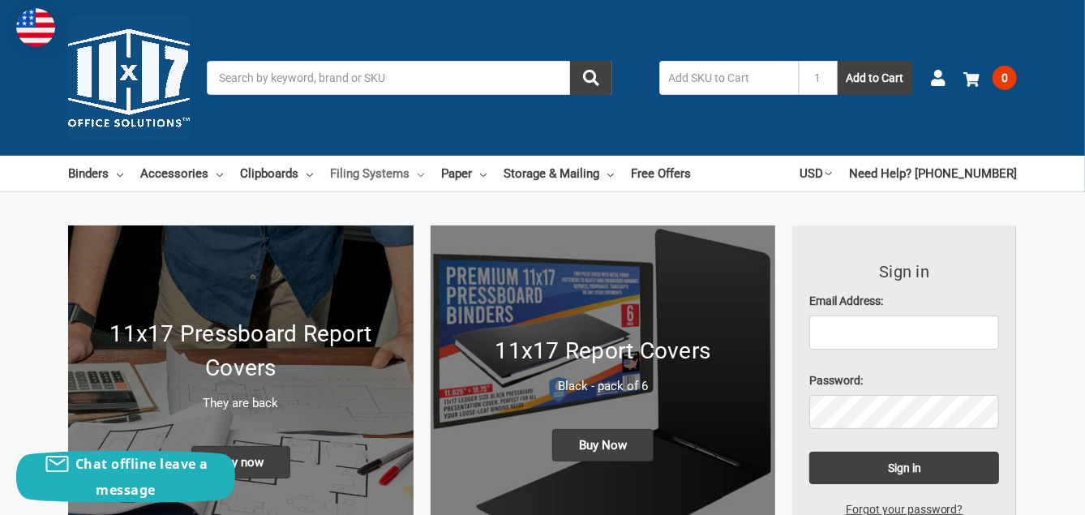
click at [421, 173] on icon at bounding box center [420, 175] width 6 height 6
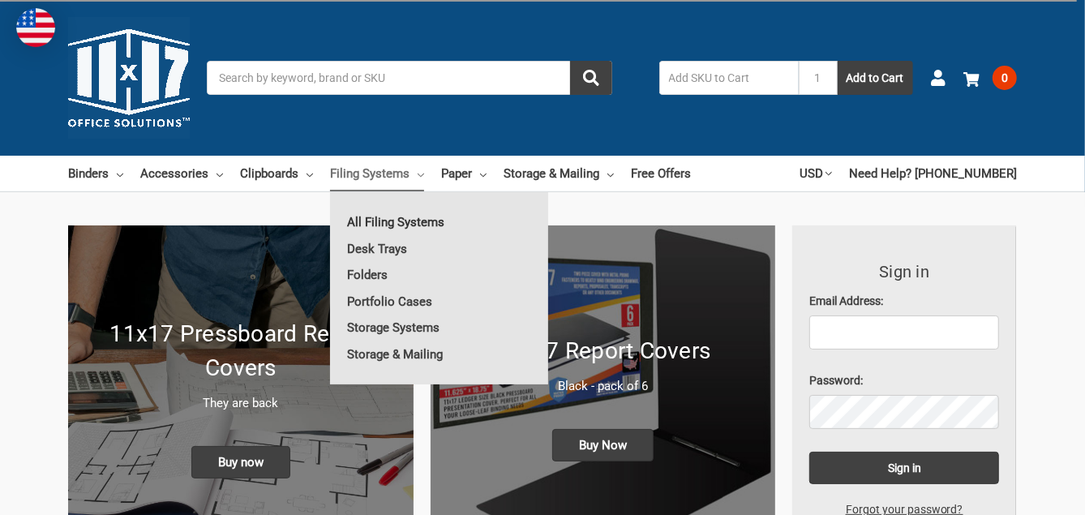
click at [402, 225] on link "All Filing Systems" at bounding box center [439, 222] width 218 height 26
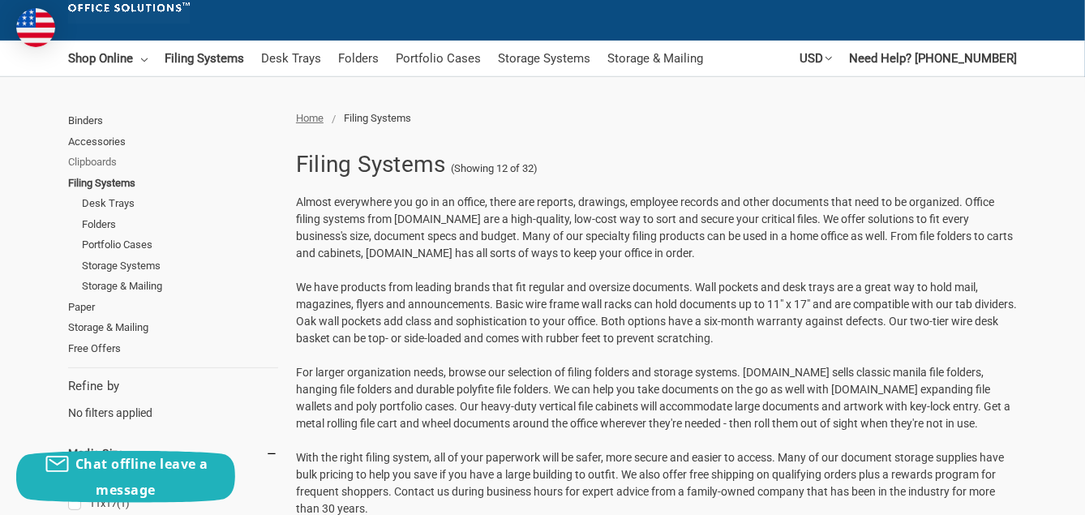
scroll to position [148, 0]
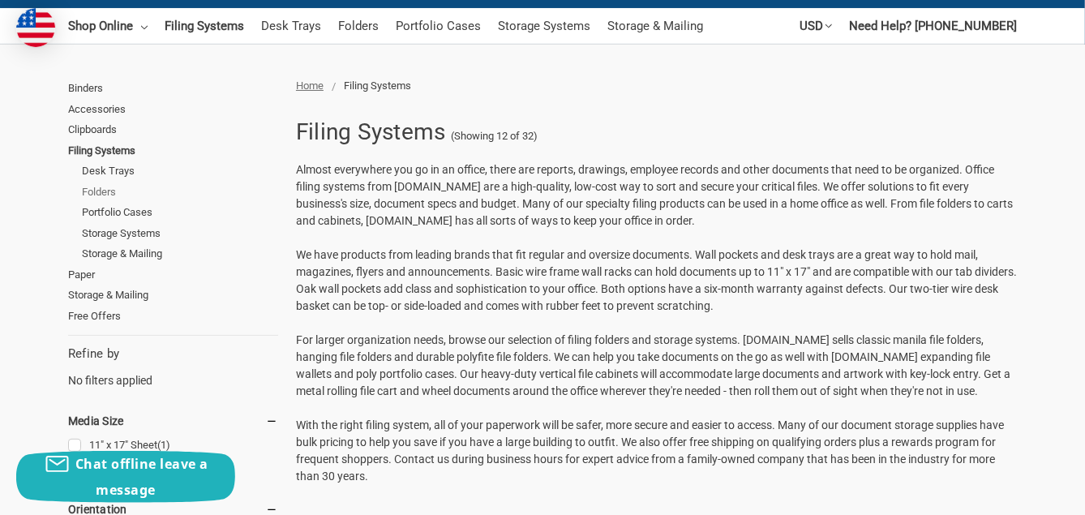
click at [105, 191] on link "Folders" at bounding box center [180, 192] width 196 height 21
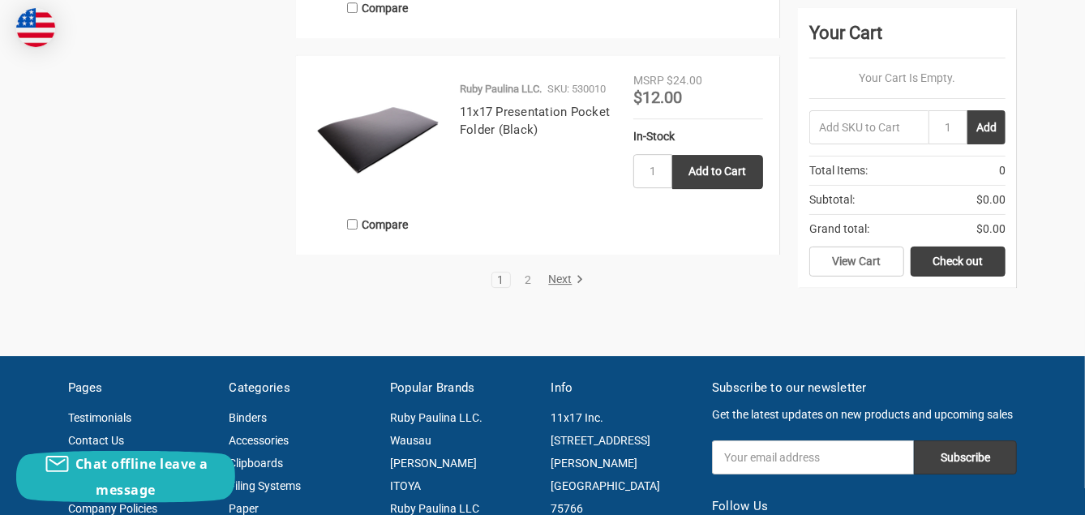
scroll to position [3095, 0]
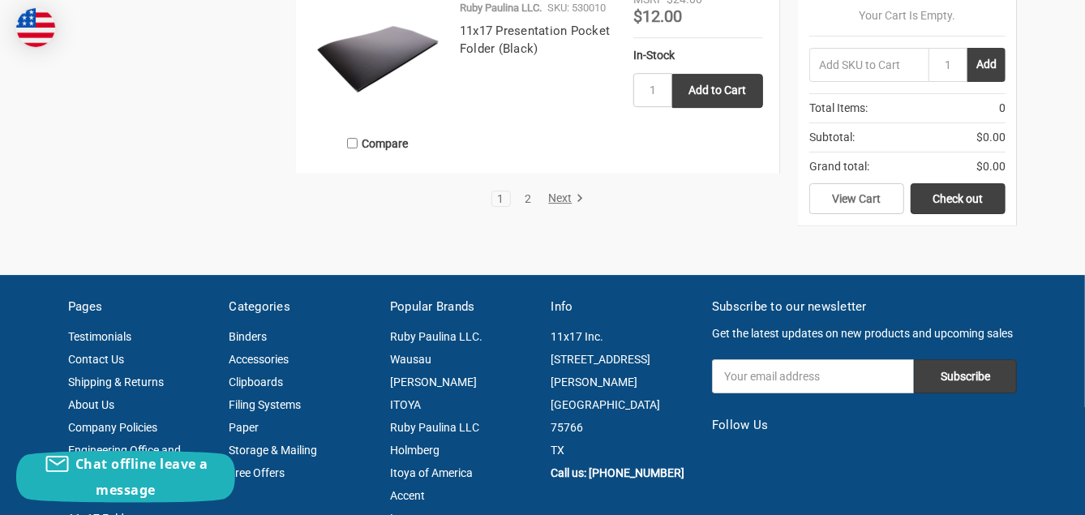
click at [522, 199] on link "2" at bounding box center [528, 198] width 18 height 11
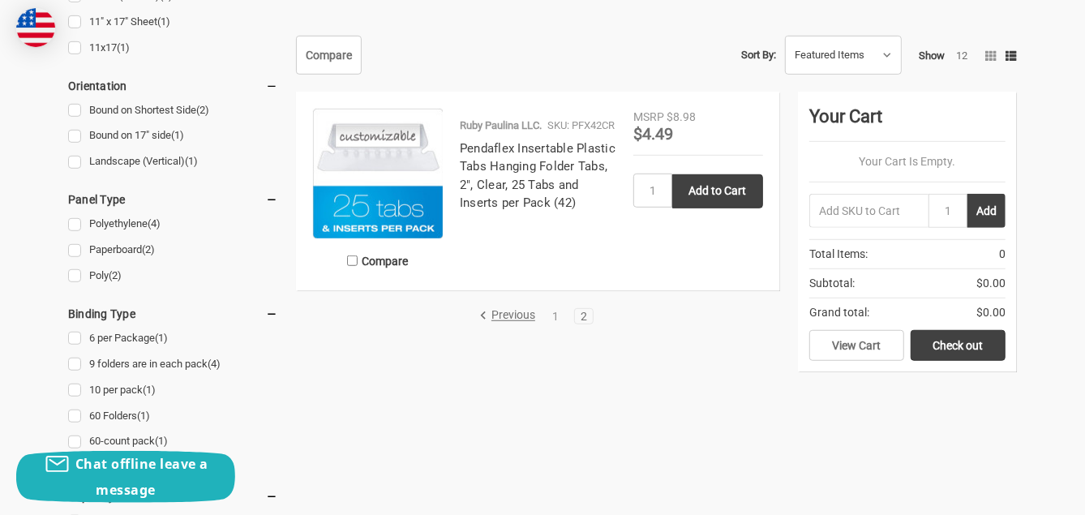
scroll to position [737, 0]
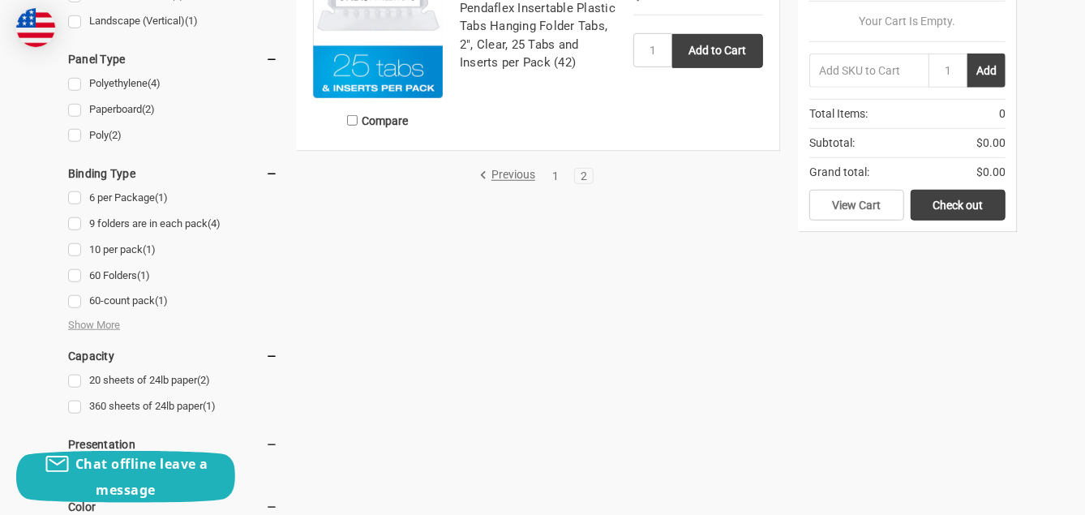
click at [552, 173] on link "1" at bounding box center [555, 175] width 18 height 11
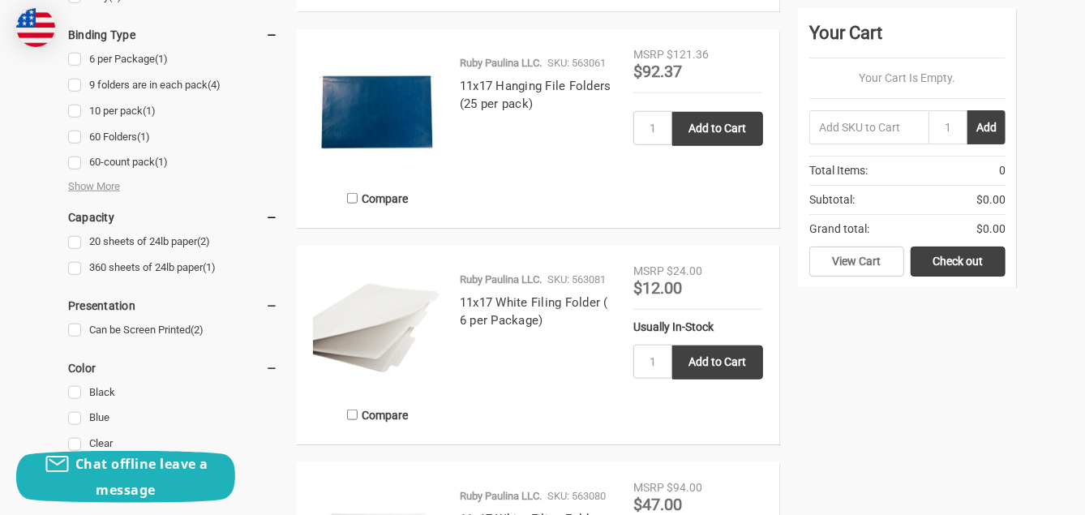
scroll to position [884, 0]
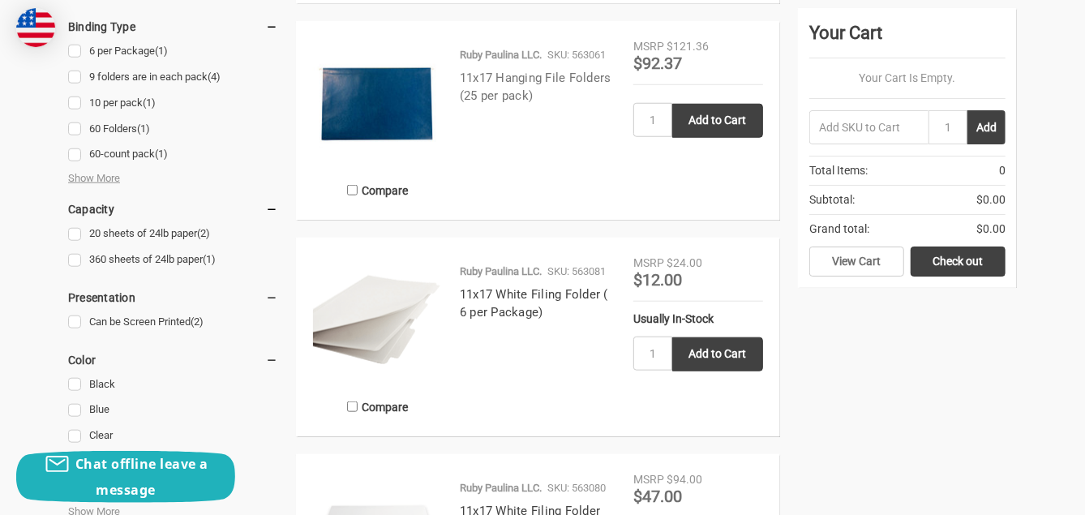
click at [503, 89] on link "11x17 Hanging File Folders (25 per pack)" at bounding box center [536, 87] width 152 height 33
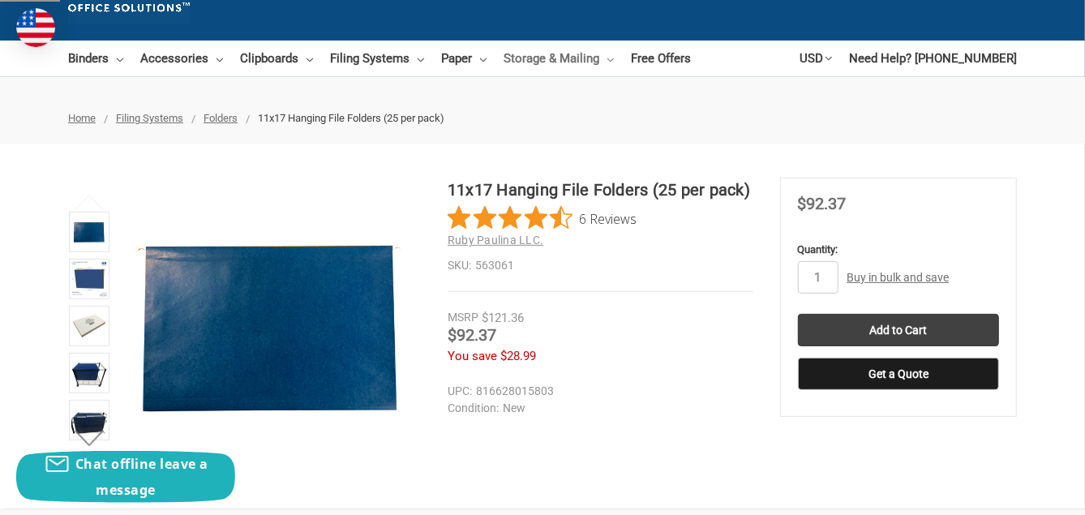
scroll to position [220, 0]
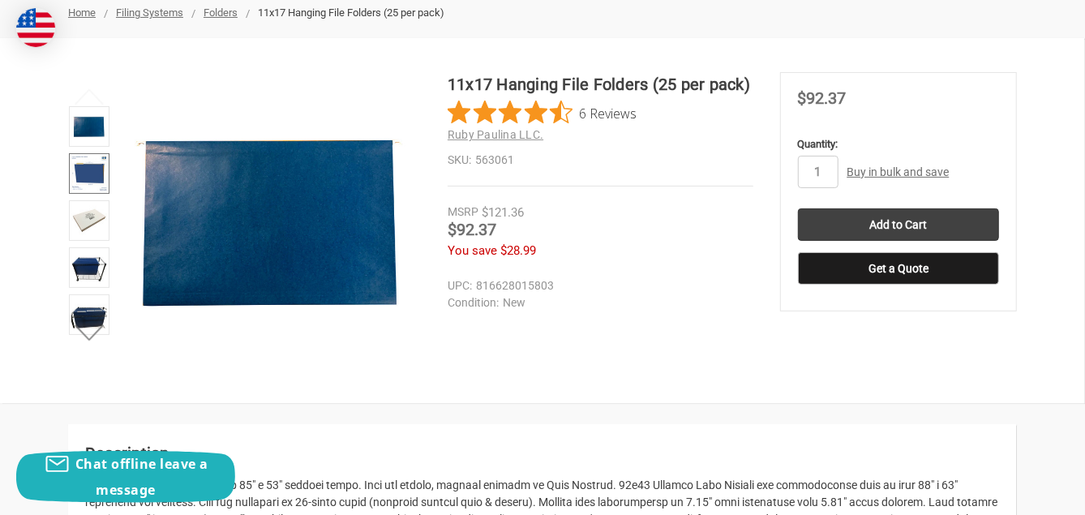
click at [95, 182] on img at bounding box center [89, 174] width 36 height 36
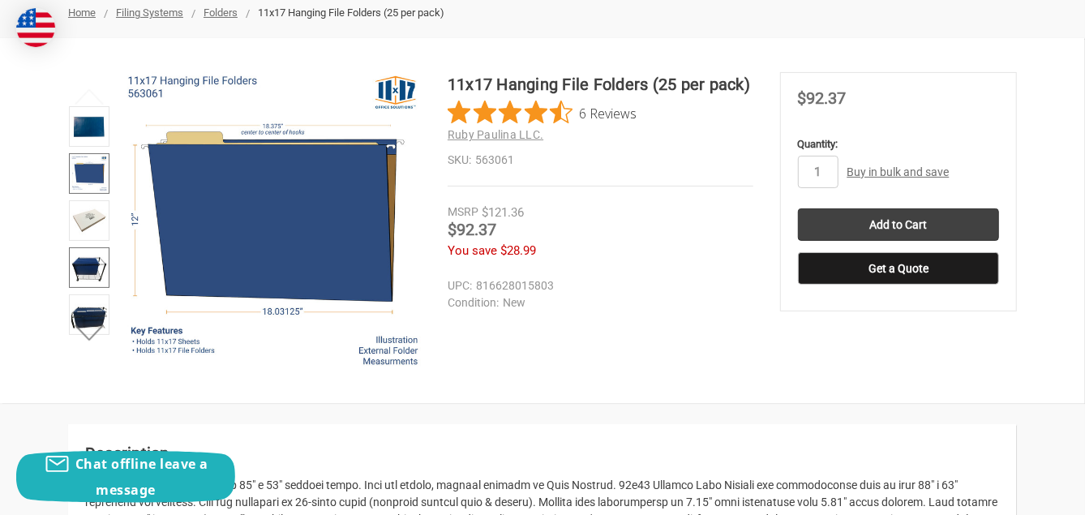
click at [88, 256] on img at bounding box center [89, 268] width 36 height 36
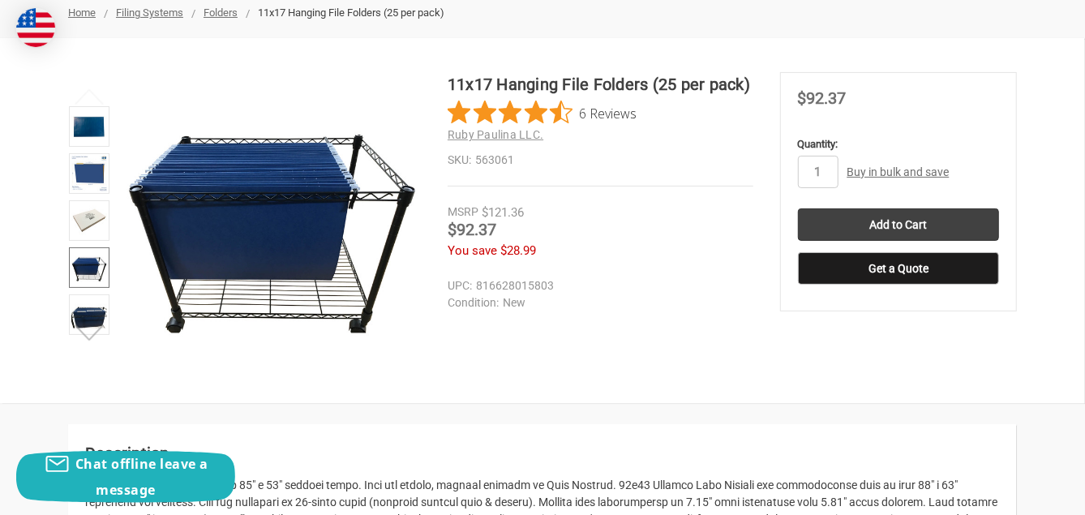
click at [84, 319] on button "Next" at bounding box center [89, 333] width 49 height 32
